Goal: Task Accomplishment & Management: Use online tool/utility

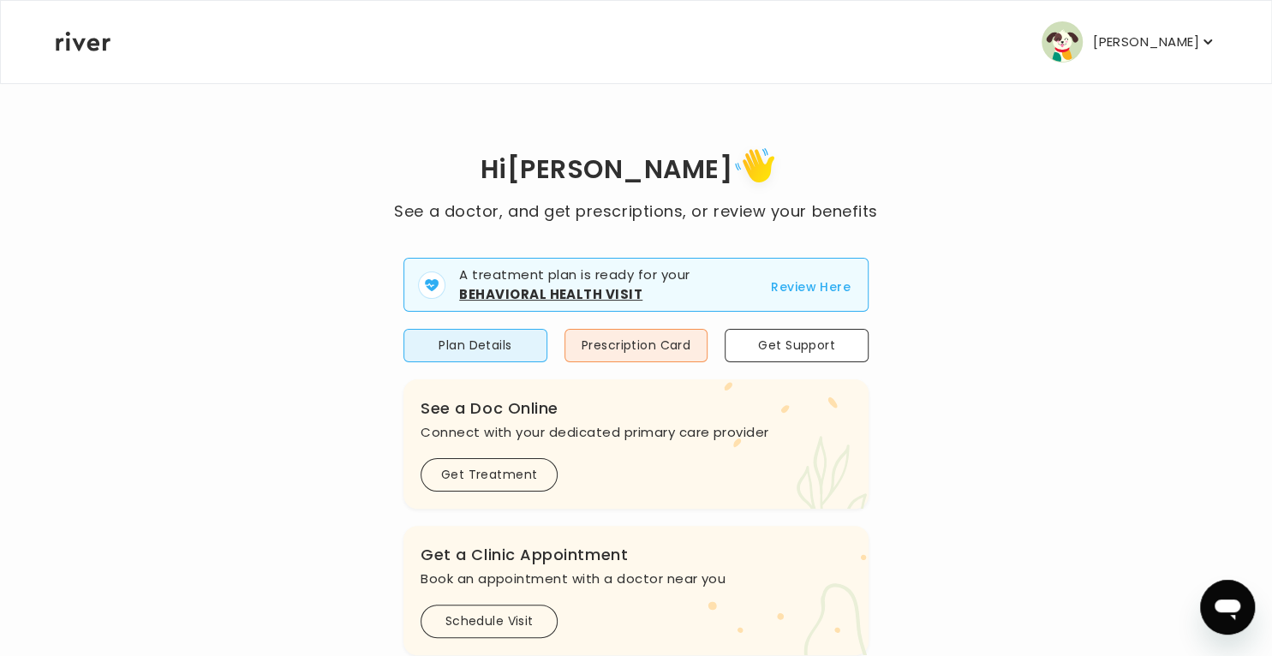
click at [786, 282] on button "Review Here" at bounding box center [811, 287] width 80 height 21
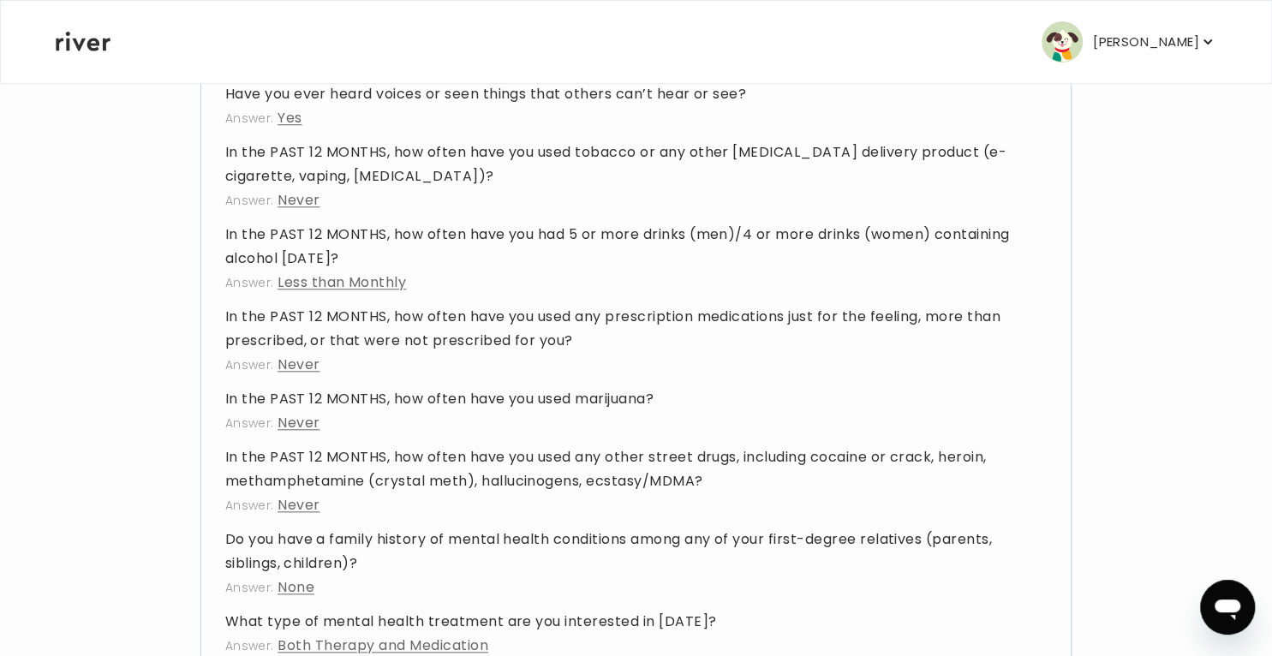
scroll to position [5437, 0]
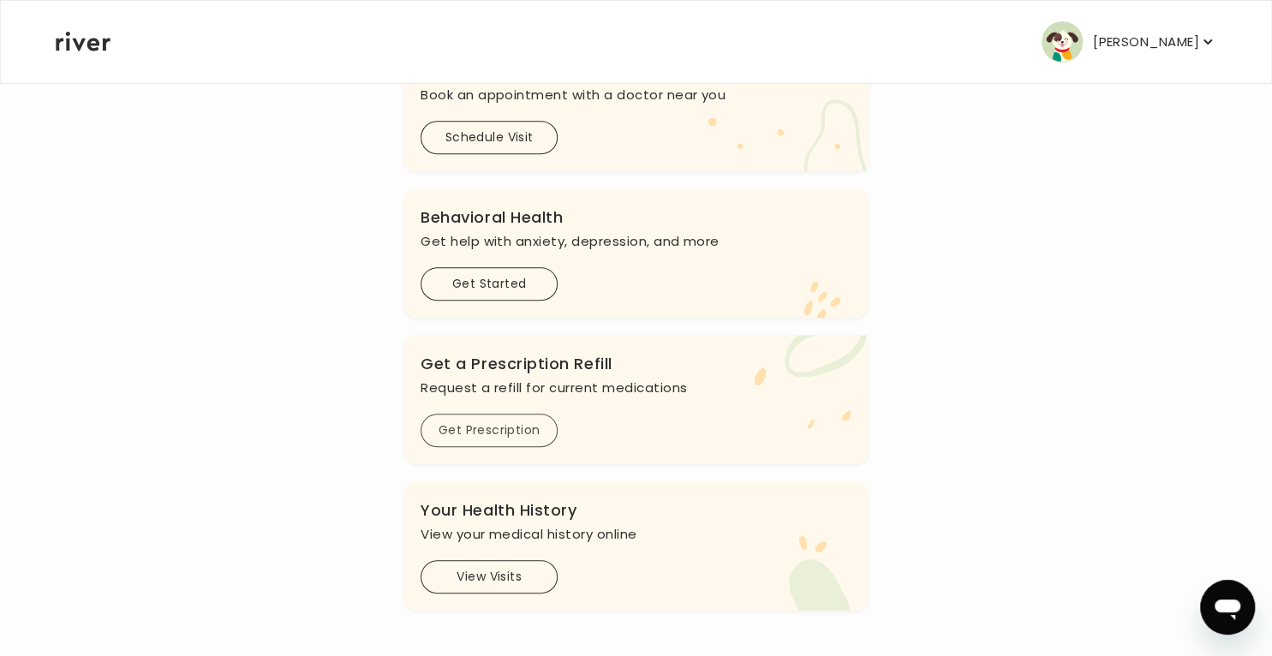
scroll to position [402, 0]
click at [524, 393] on p "Request a refill for current medications" at bounding box center [636, 387] width 431 height 24
click at [493, 433] on button "Get Prescription" at bounding box center [489, 429] width 137 height 33
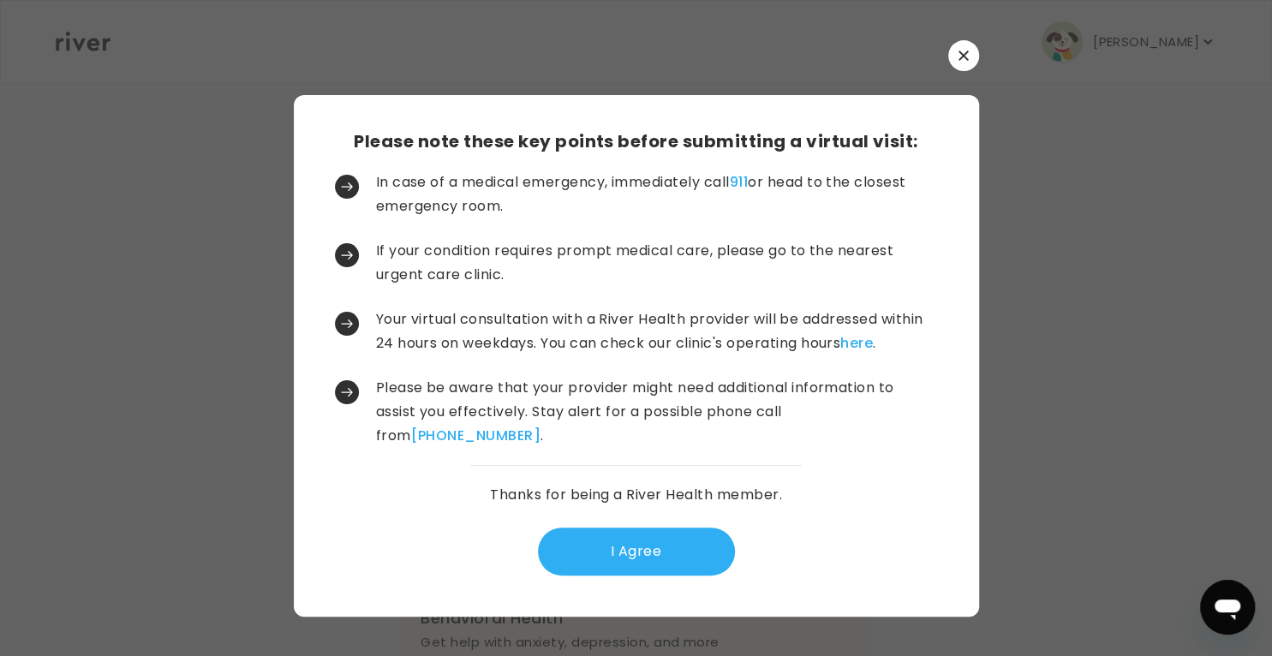
scroll to position [0, 0]
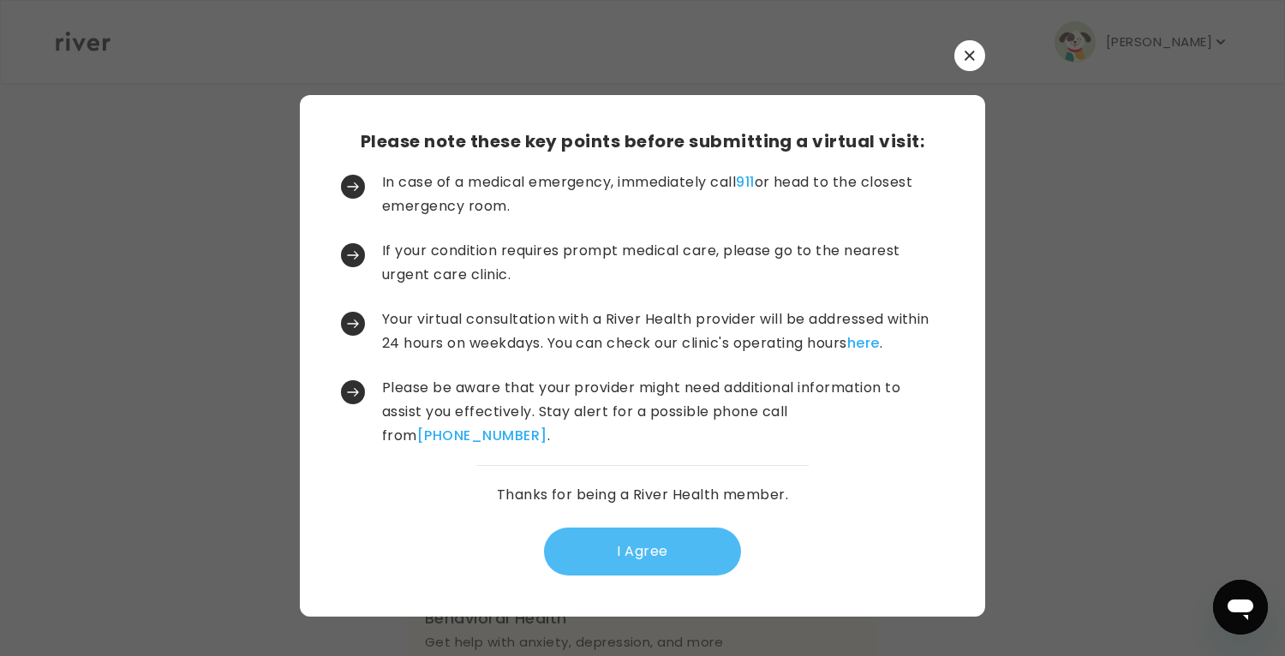
click at [594, 540] on button "I Agree" at bounding box center [642, 552] width 197 height 48
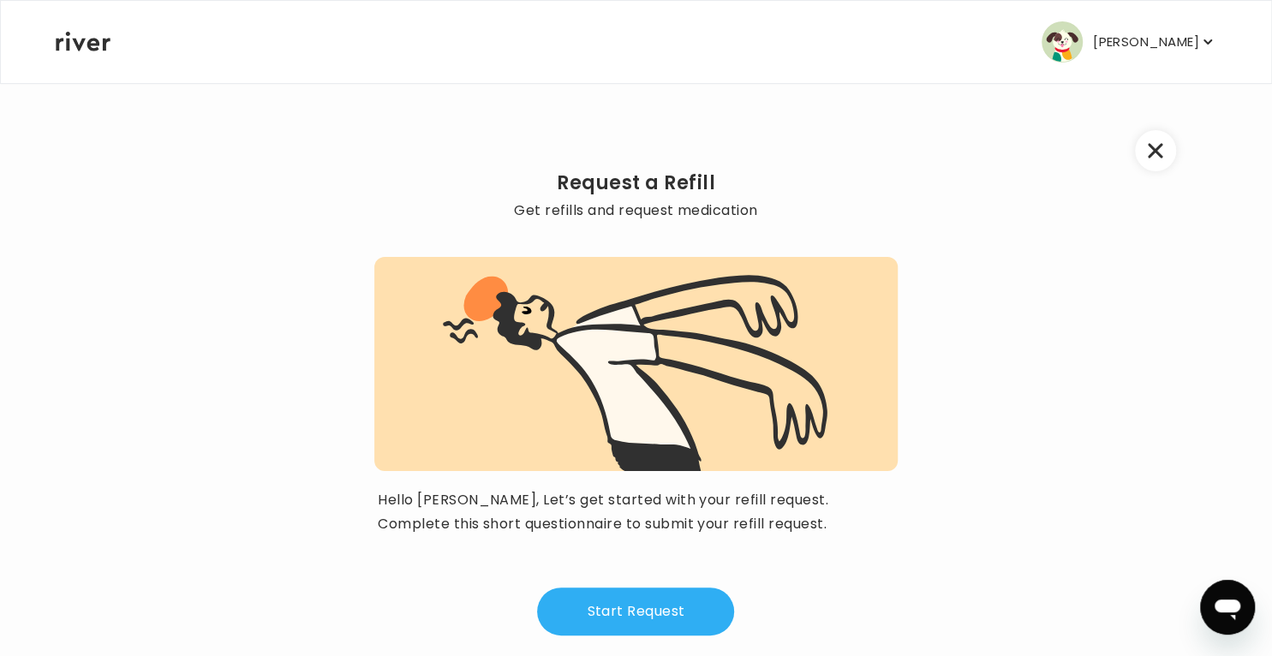
click at [1158, 151] on icon "button" at bounding box center [1155, 150] width 15 height 15
